Goal: Transaction & Acquisition: Purchase product/service

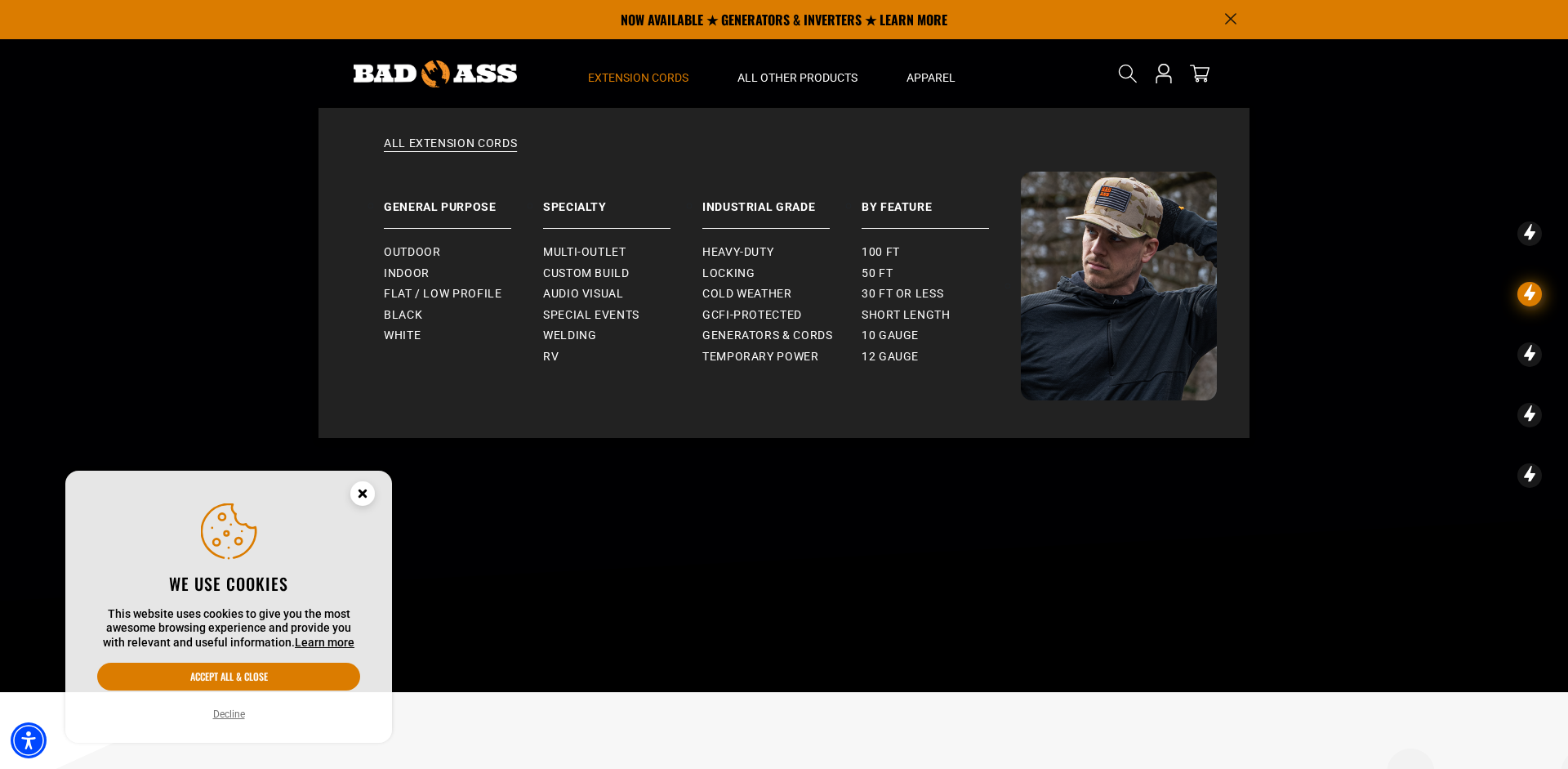
click at [633, 72] on span "Extension Cords" at bounding box center [637, 78] width 100 height 15
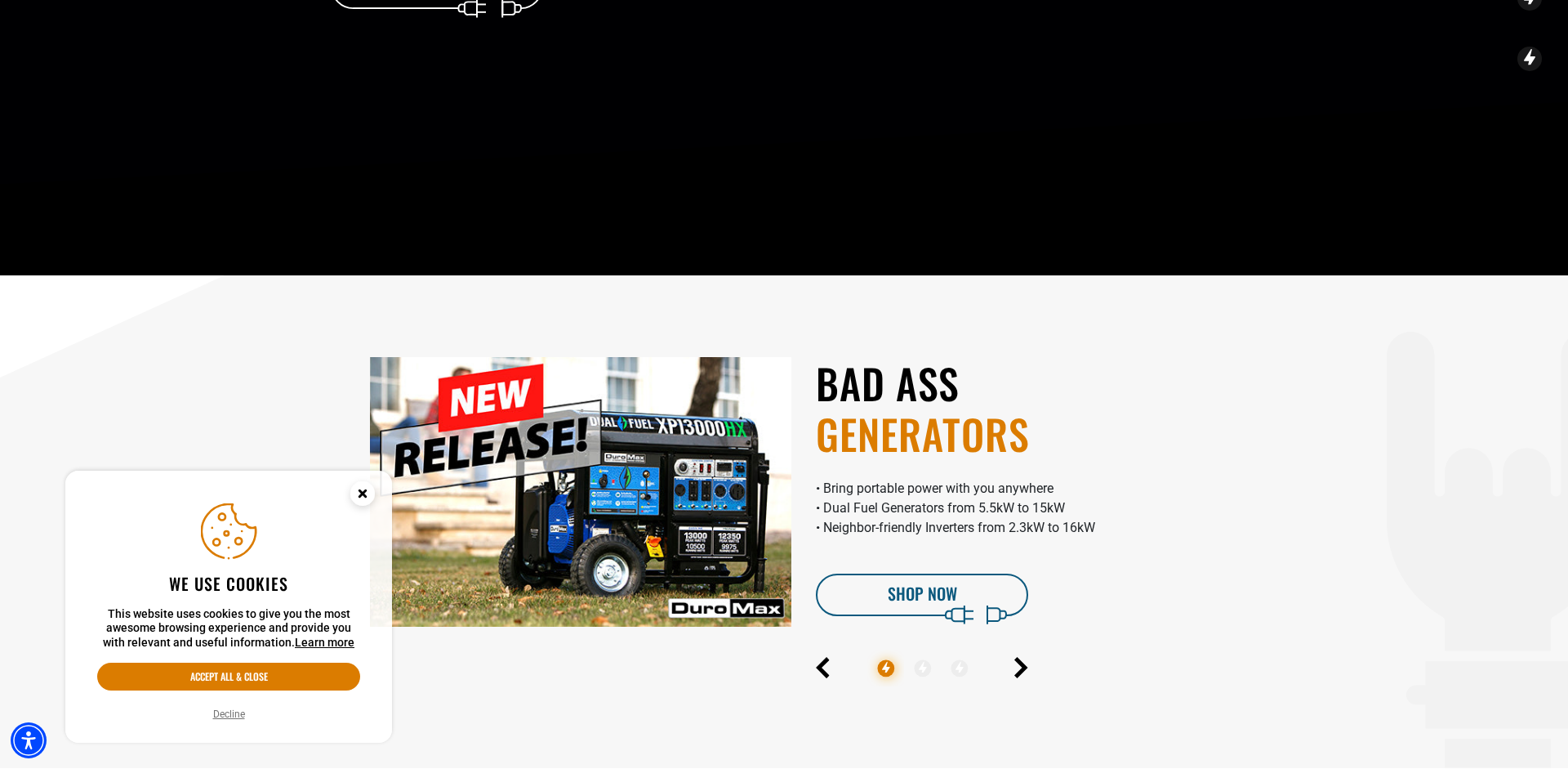
scroll to position [84, 0]
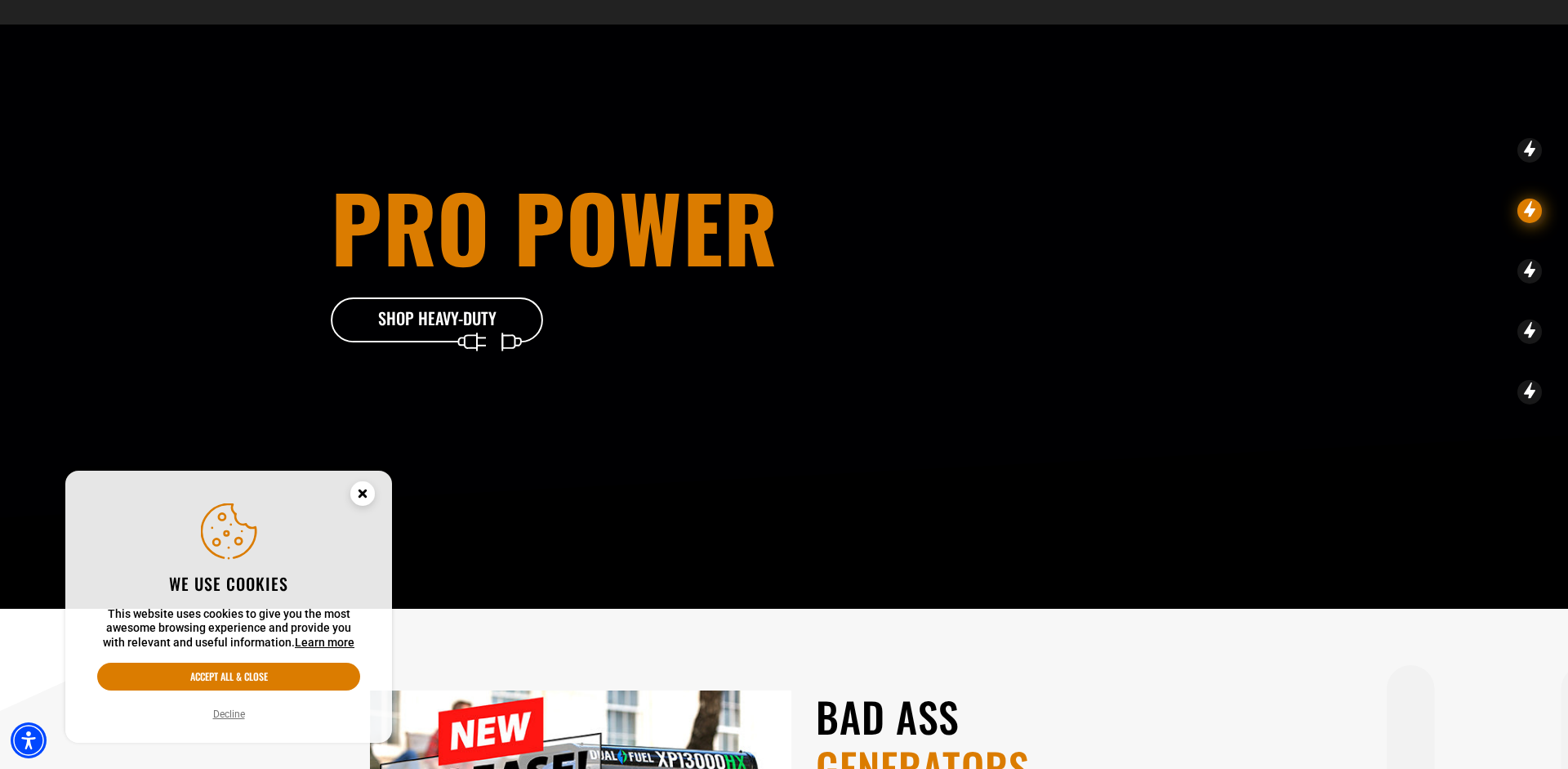
click at [479, 297] on div "Pro Power Shop Heavy-Duty" at bounding box center [602, 262] width 544 height 162
click at [499, 307] on icon at bounding box center [461, 323] width 212 height 53
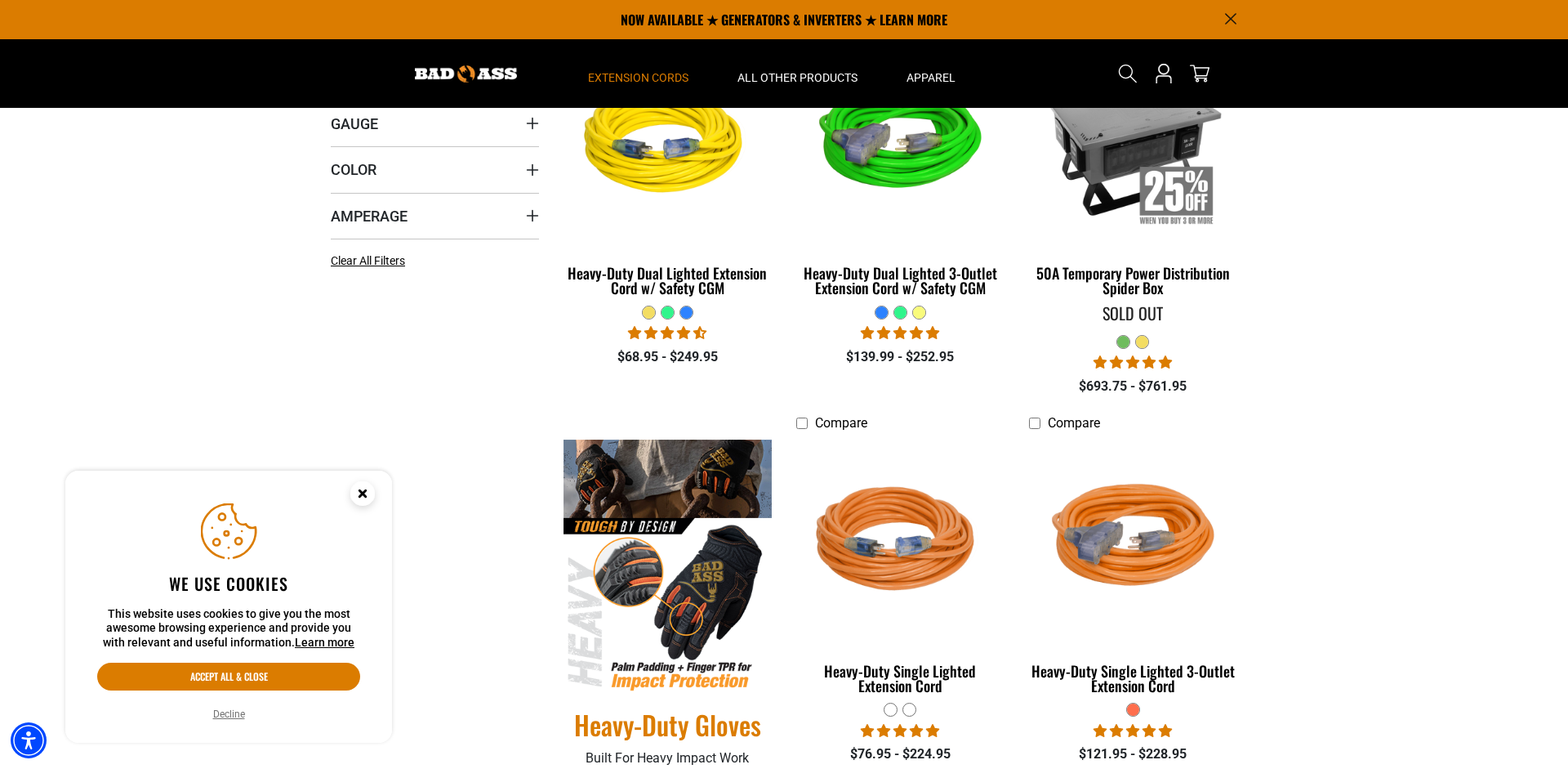
scroll to position [38, 0]
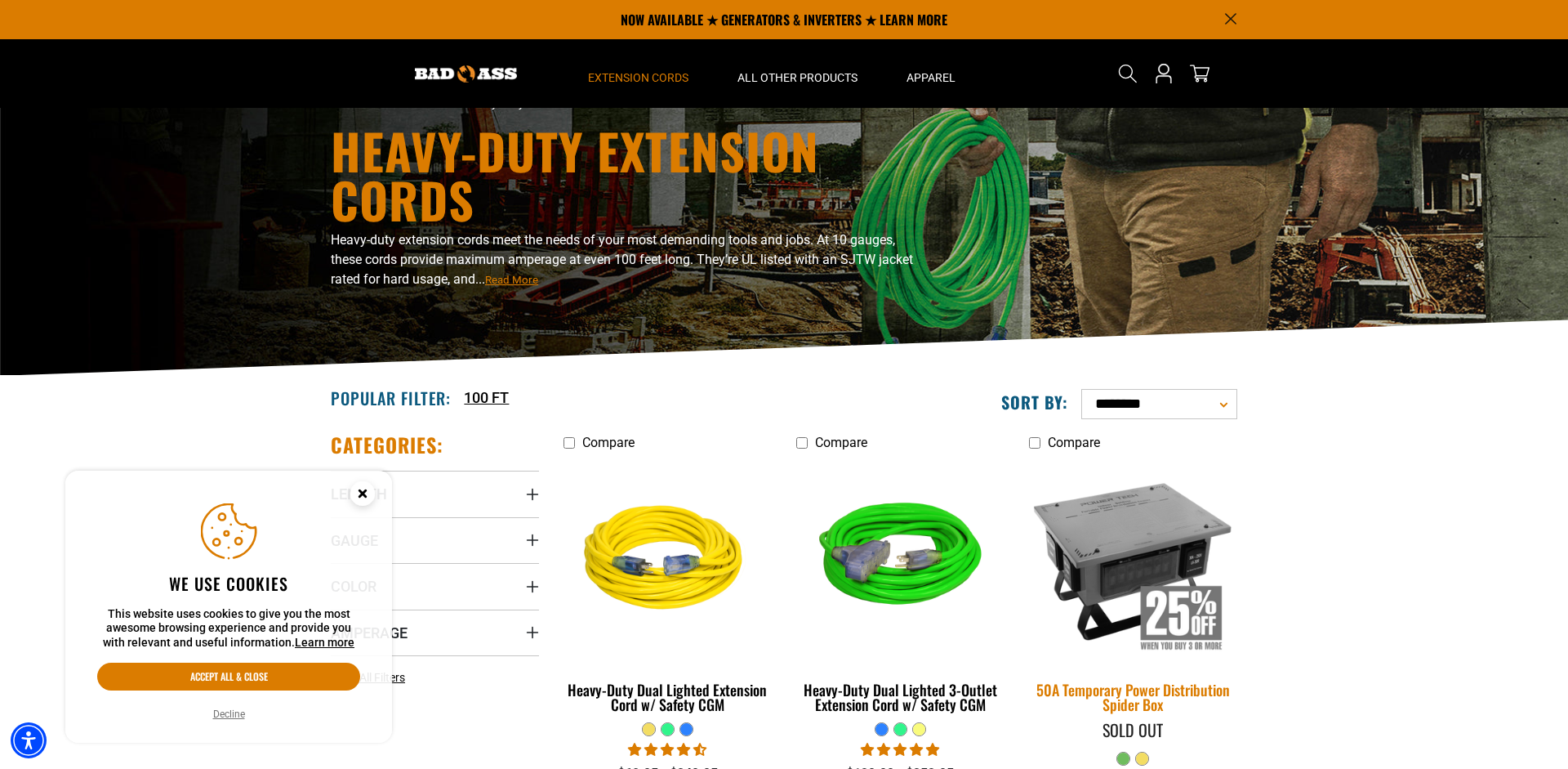
click at [1153, 531] on img at bounding box center [1133, 560] width 229 height 209
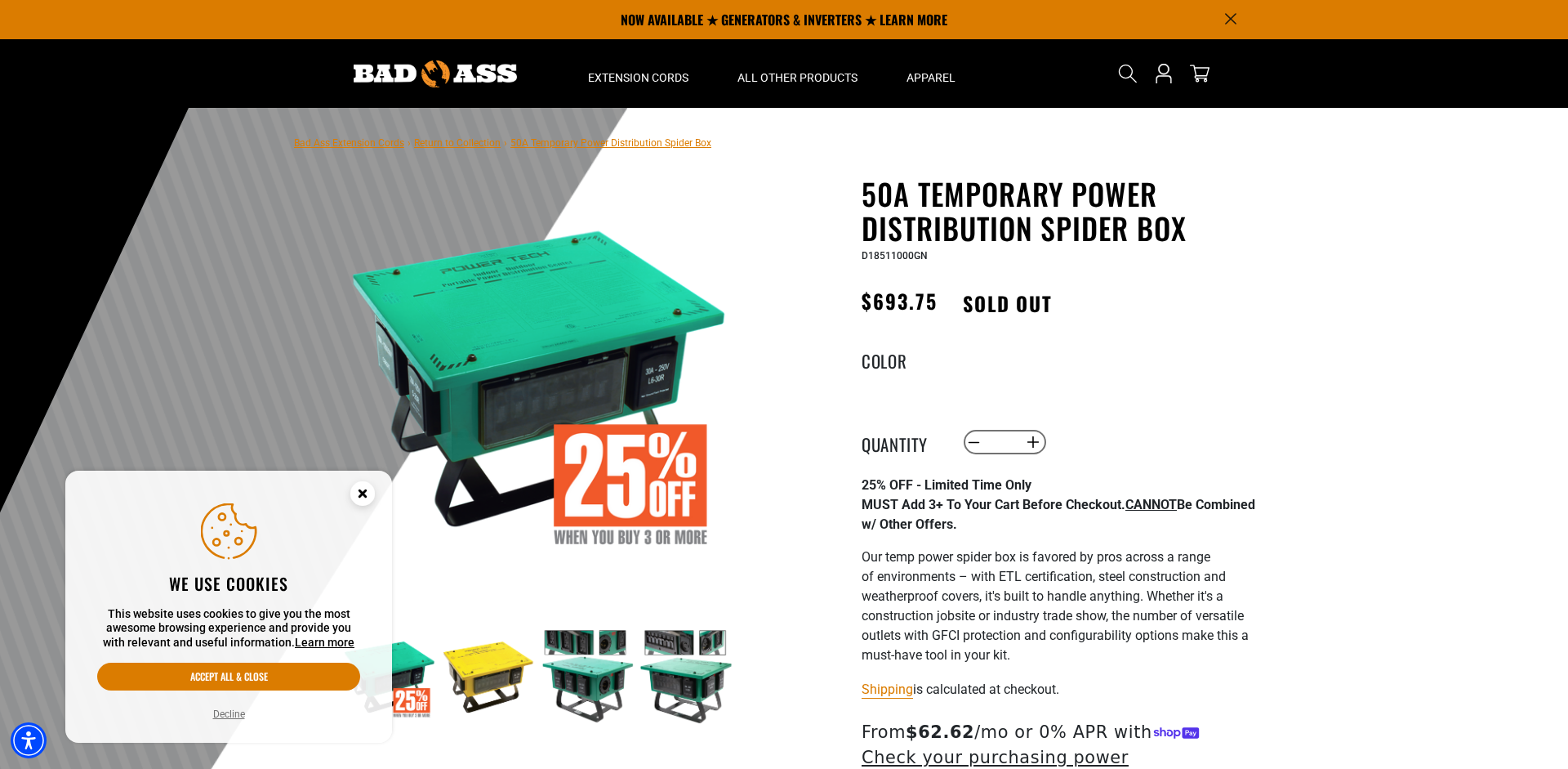
click at [454, 687] on img at bounding box center [488, 676] width 95 height 95
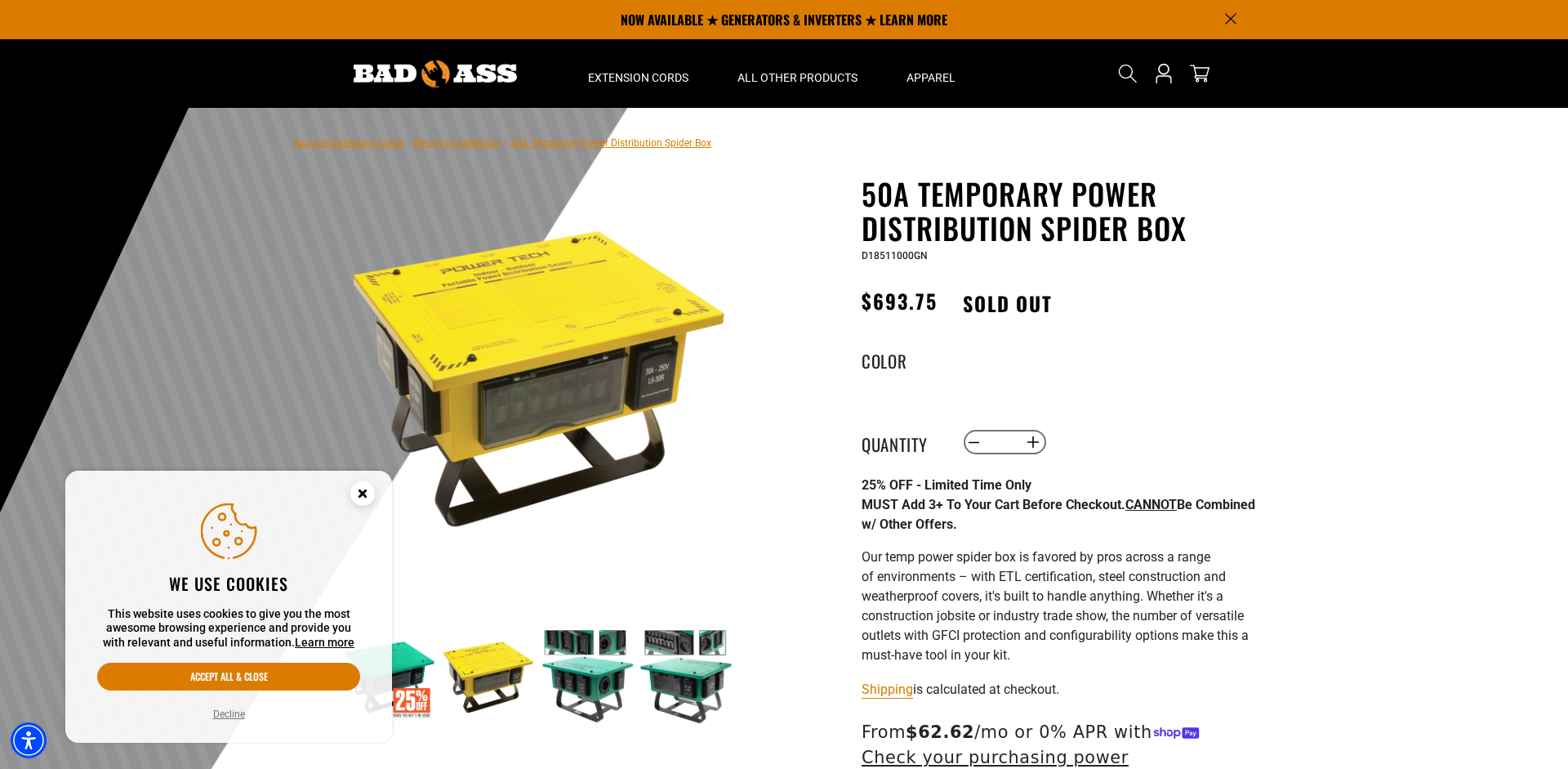
click at [582, 669] on img at bounding box center [587, 676] width 95 height 95
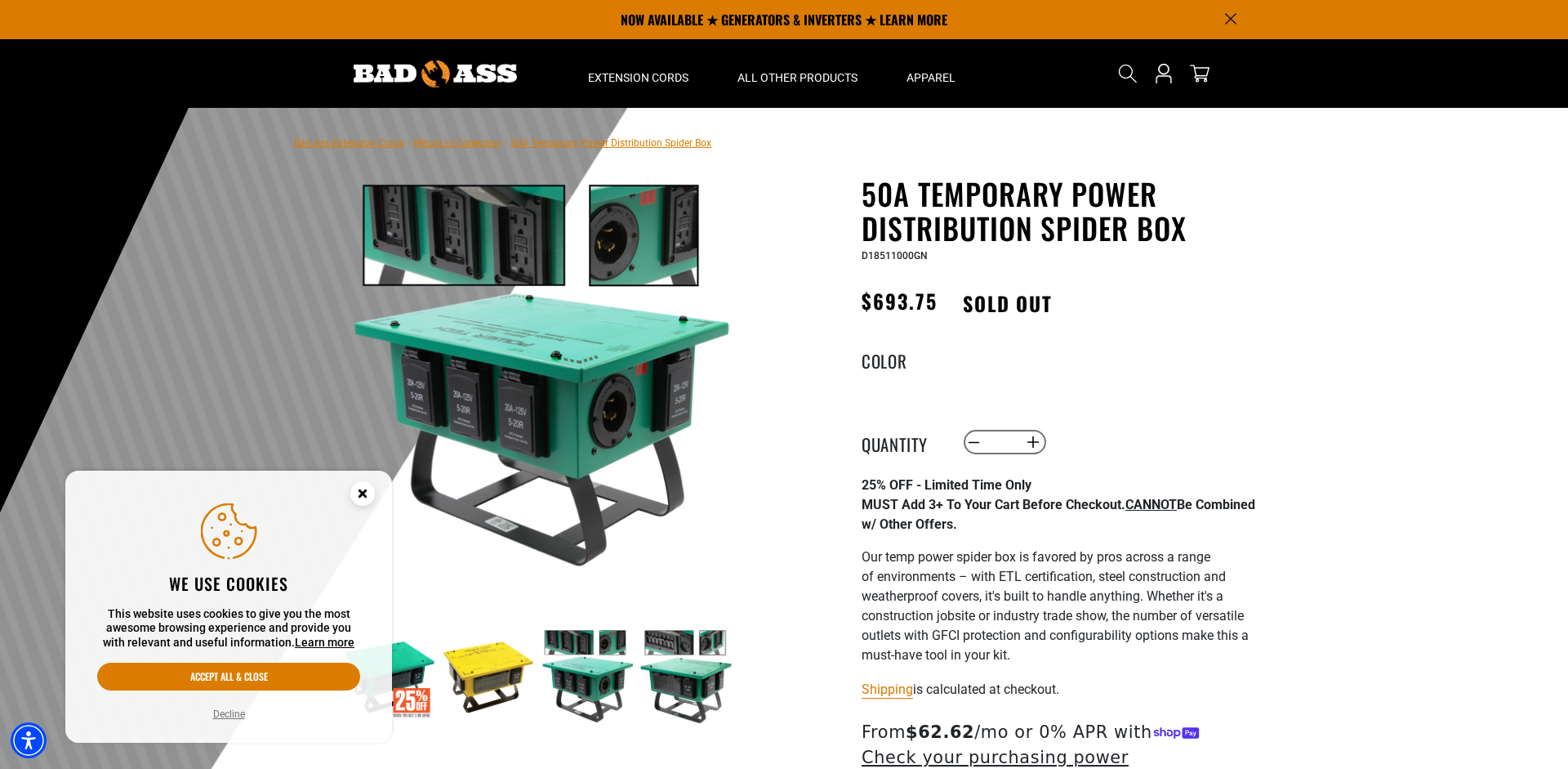
click at [670, 658] on img at bounding box center [685, 676] width 95 height 95
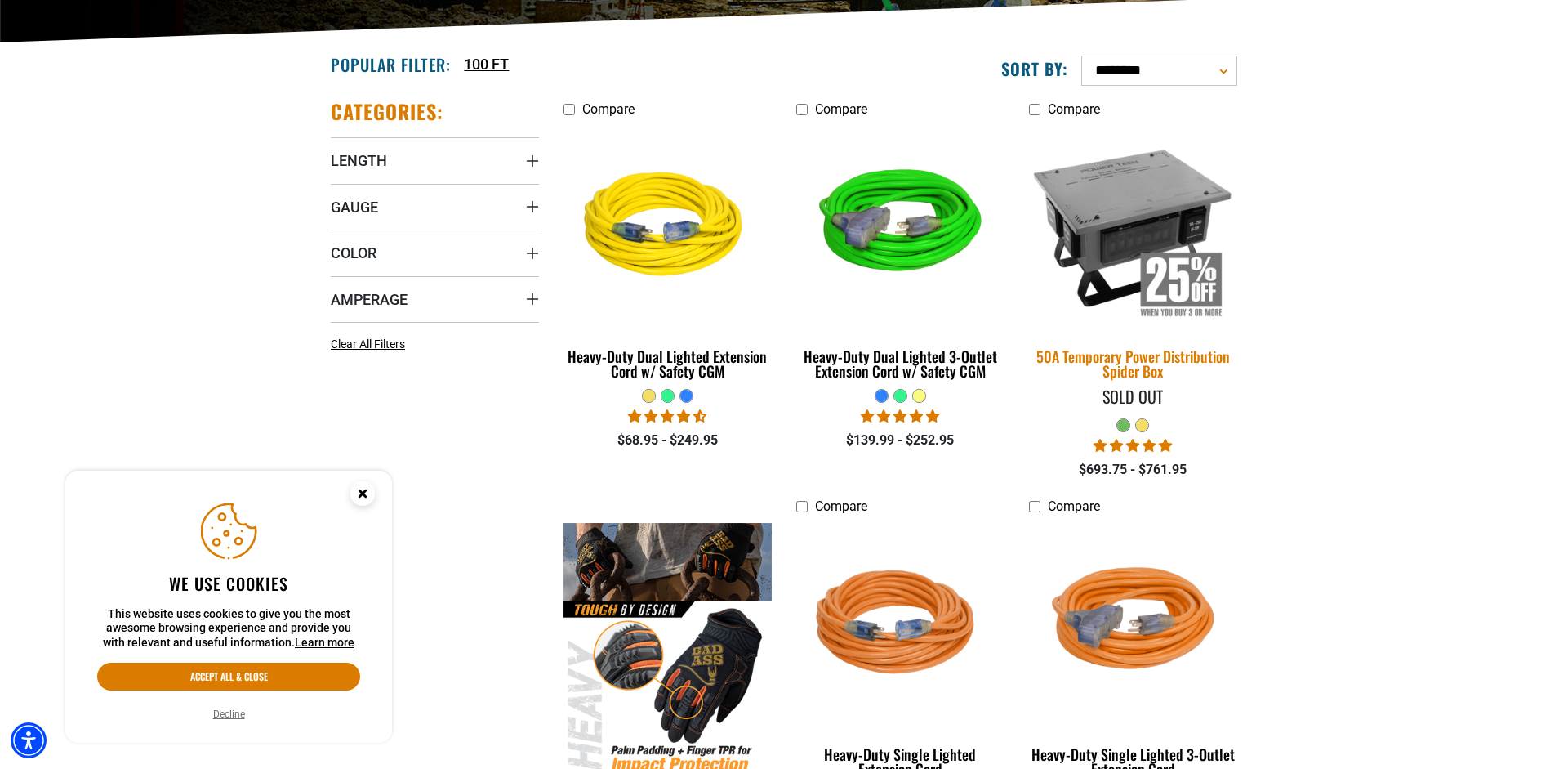
scroll to position [622, 0]
